Goal: Find specific page/section: Find specific page/section

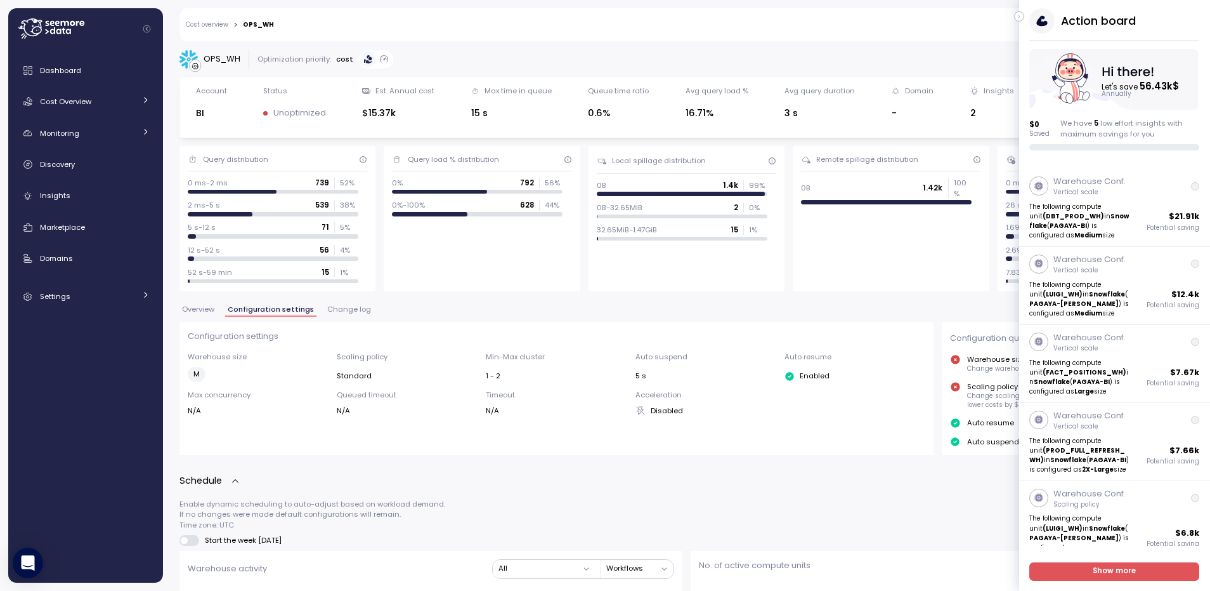
click at [1025, 16] on div "Action board Let's save 56.43k $ Annually $ 0 Saved We have 5 low effort insigh…" at bounding box center [1114, 79] width 191 height 142
click at [1022, 16] on icon "button" at bounding box center [1020, 16] width 6 height 15
